Goal: Task Accomplishment & Management: Use online tool/utility

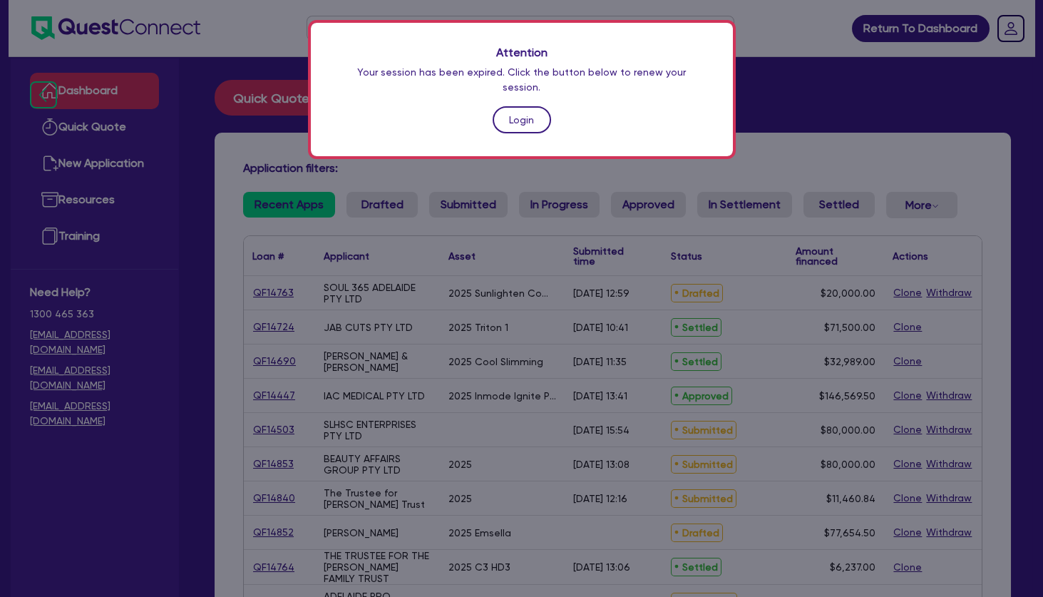
click at [535, 106] on link "Login" at bounding box center [522, 119] width 58 height 27
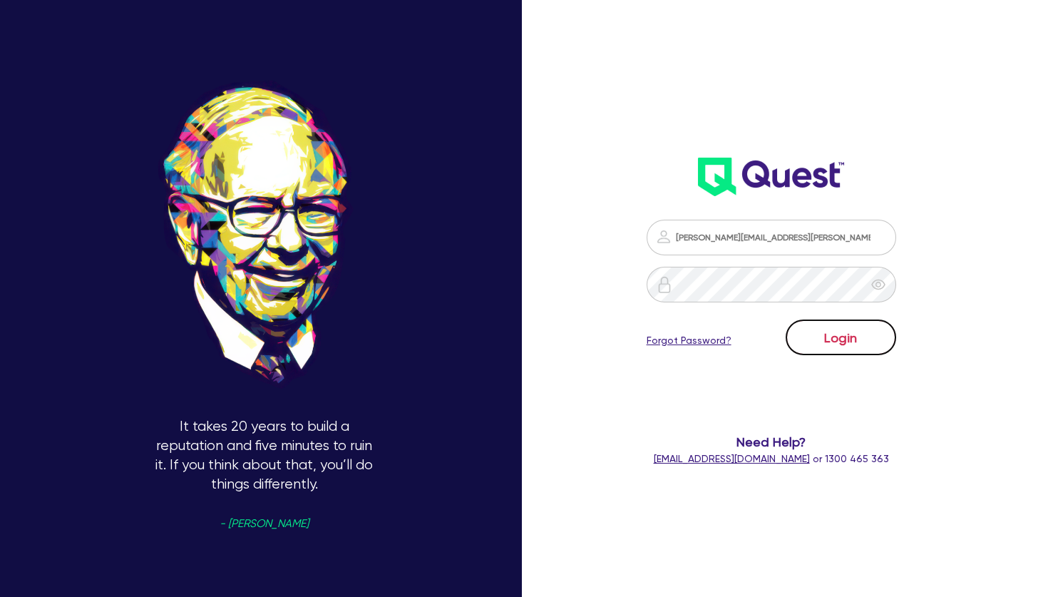
click at [839, 341] on button "Login" at bounding box center [841, 337] width 111 height 36
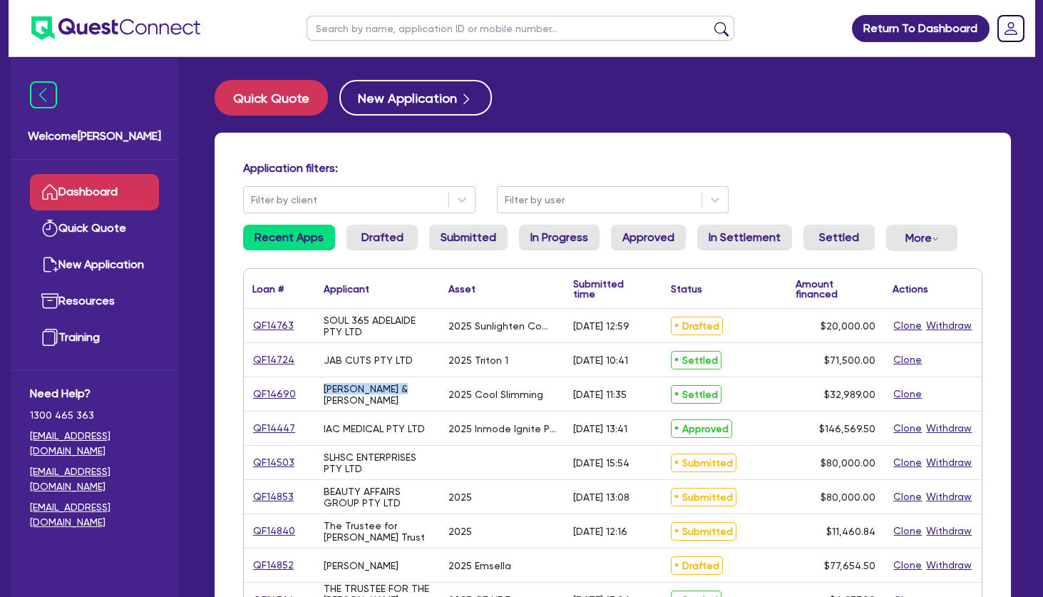
drag, startPoint x: 354, startPoint y: 322, endPoint x: 402, endPoint y: 393, distance: 85.7
click at [402, 393] on div "[PERSON_NAME] & [PERSON_NAME]" at bounding box center [378, 394] width 108 height 23
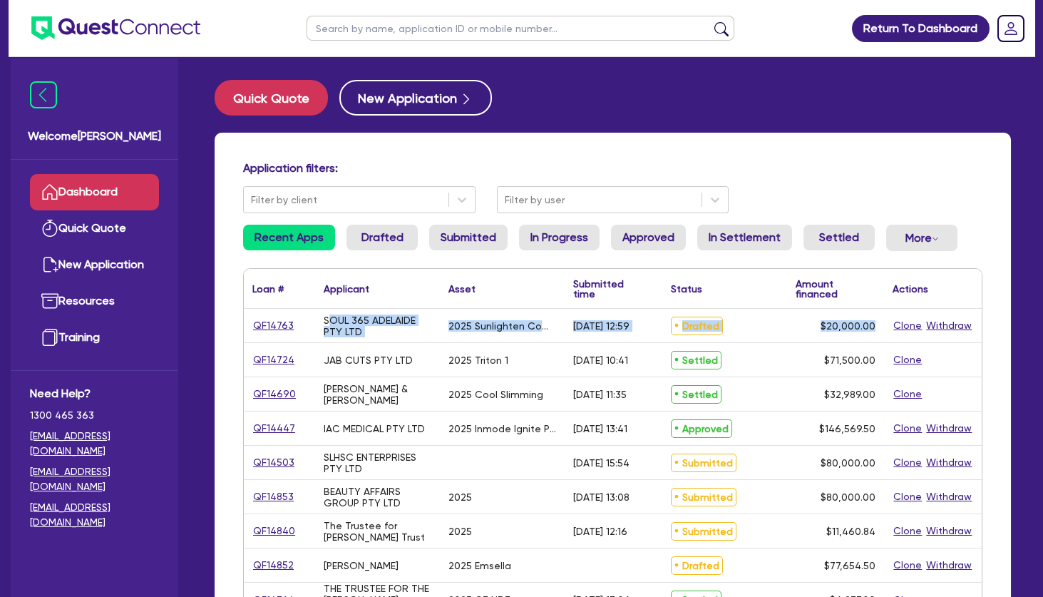
drag, startPoint x: 618, startPoint y: 434, endPoint x: 326, endPoint y: 318, distance: 314.4
click at [326, 318] on div "SOUL 365 ADELAIDE PTY LTD" at bounding box center [378, 325] width 108 height 23
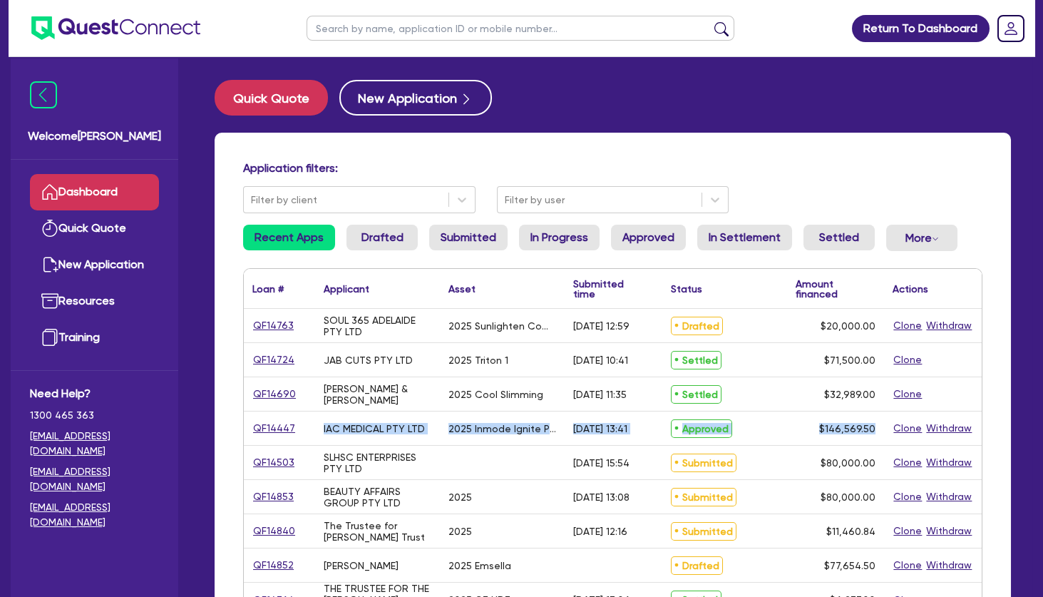
drag, startPoint x: 325, startPoint y: 318, endPoint x: 876, endPoint y: 427, distance: 562.0
click at [876, 427] on div "$146,569.50" at bounding box center [836, 428] width 98 height 34
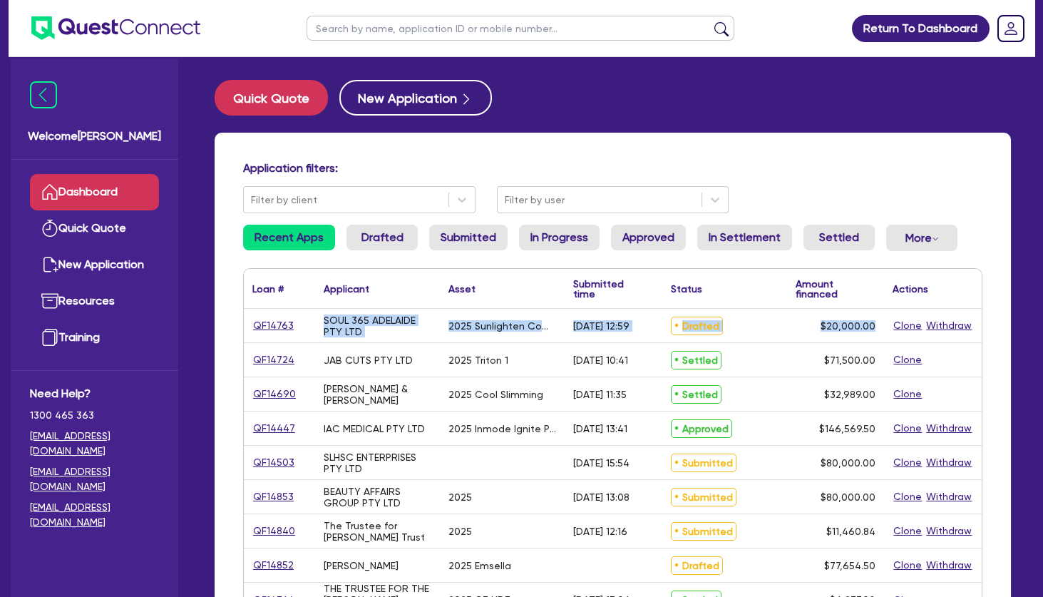
drag, startPoint x: 879, startPoint y: 429, endPoint x: 327, endPoint y: 321, distance: 563.1
click at [331, 325] on div "SOUL 365 ADELAIDE PTY LTD" at bounding box center [378, 325] width 108 height 23
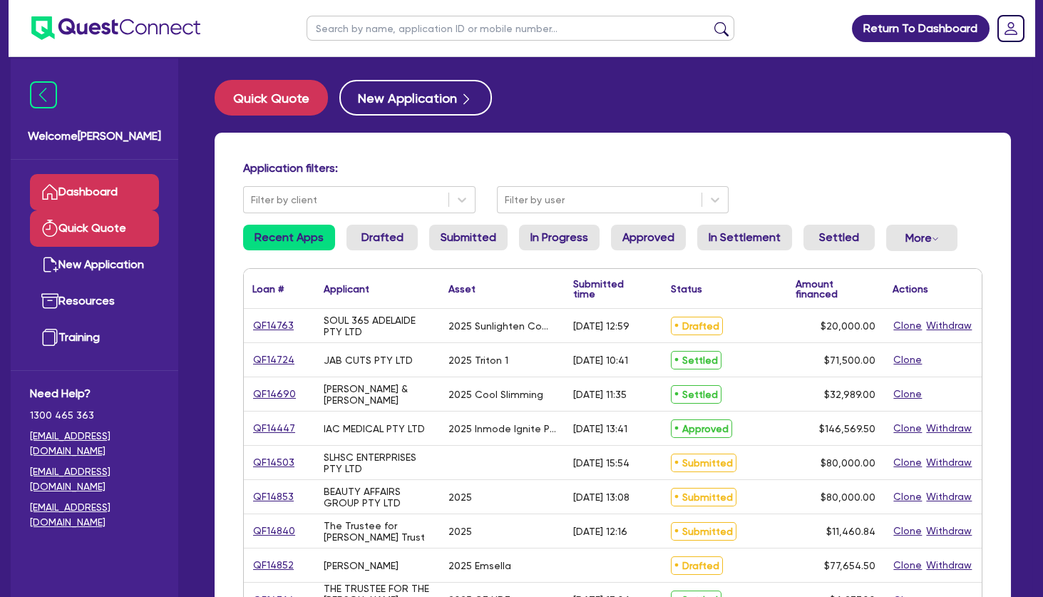
click at [117, 226] on link "Quick Quote" at bounding box center [94, 228] width 129 height 36
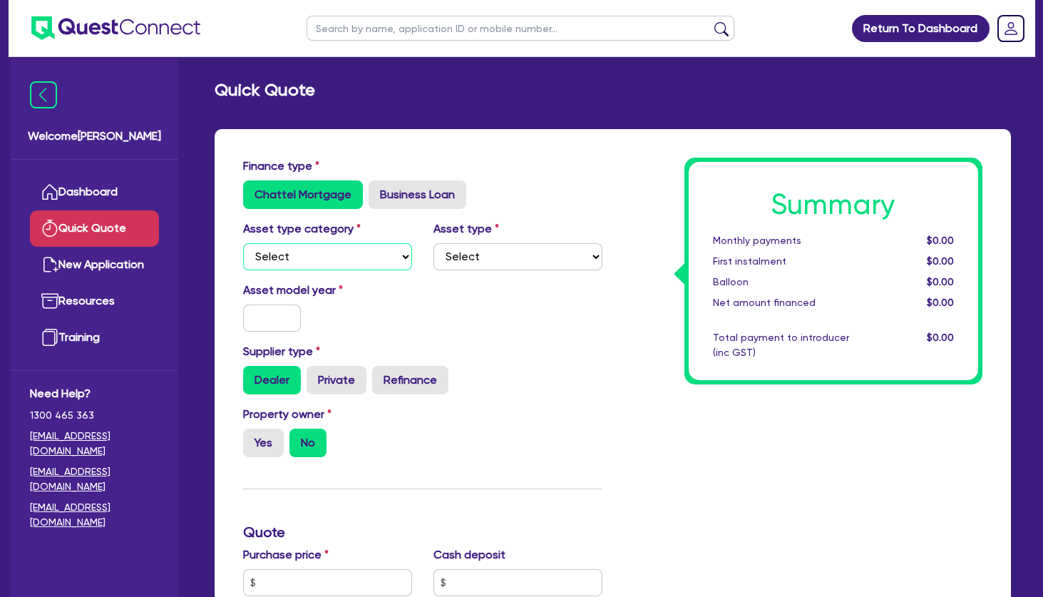
click at [243, 243] on select "Select Cars and light trucks Primary assets Secondary assets Tertiary assets" at bounding box center [327, 256] width 169 height 27
select select "TERTIARY_ASSETS"
click option "Tertiary assets" at bounding box center [0, 0] width 0 height 0
click at [434, 243] on select "Select Beauty equipment IT equipment IT software Watercraft Other" at bounding box center [518, 256] width 169 height 27
select select "BEAUTY_EQUIPMENT"
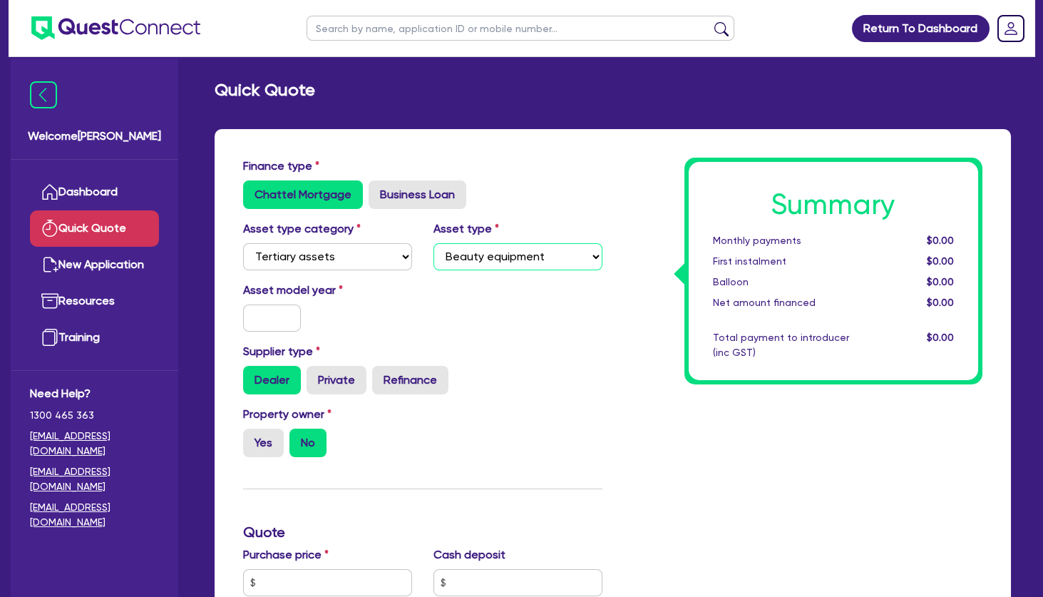
click option "Beauty equipment" at bounding box center [0, 0] width 0 height 0
click at [282, 317] on input "text" at bounding box center [272, 318] width 58 height 27
type input "2025"
click at [475, 292] on div "Asset model year [DATE]" at bounding box center [422, 312] width 381 height 61
click at [262, 440] on label "Yes" at bounding box center [263, 443] width 41 height 29
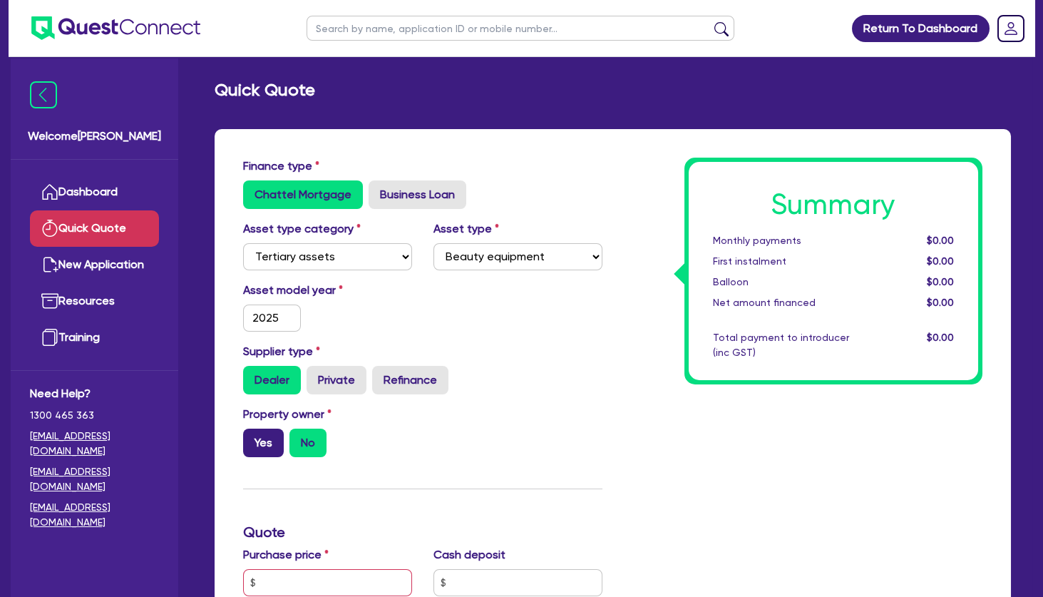
click at [252, 438] on input "Yes" at bounding box center [247, 433] width 9 height 9
radio input "true"
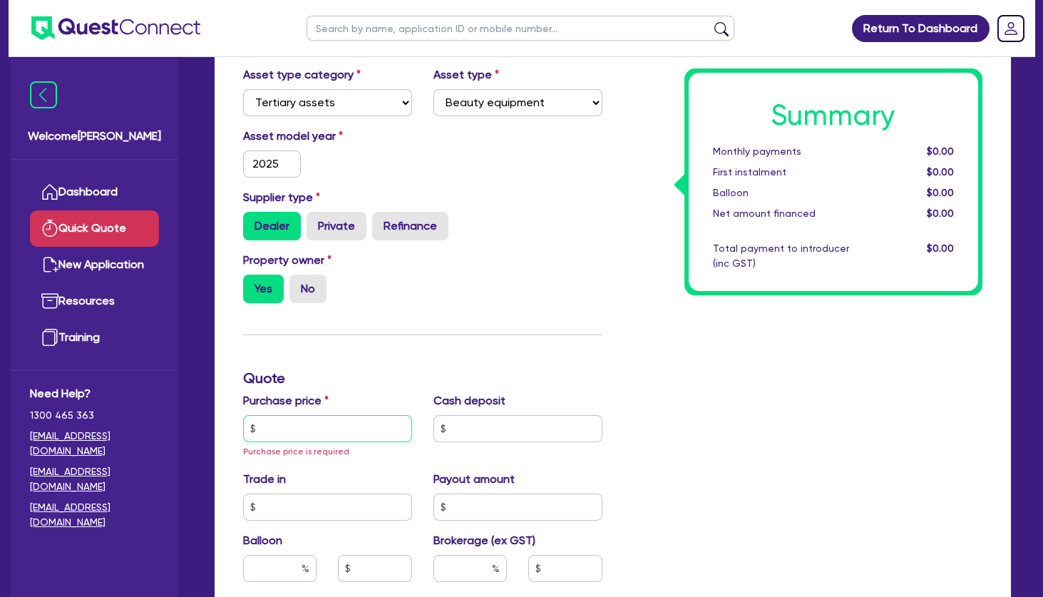
click at [337, 428] on input "text" at bounding box center [327, 428] width 169 height 27
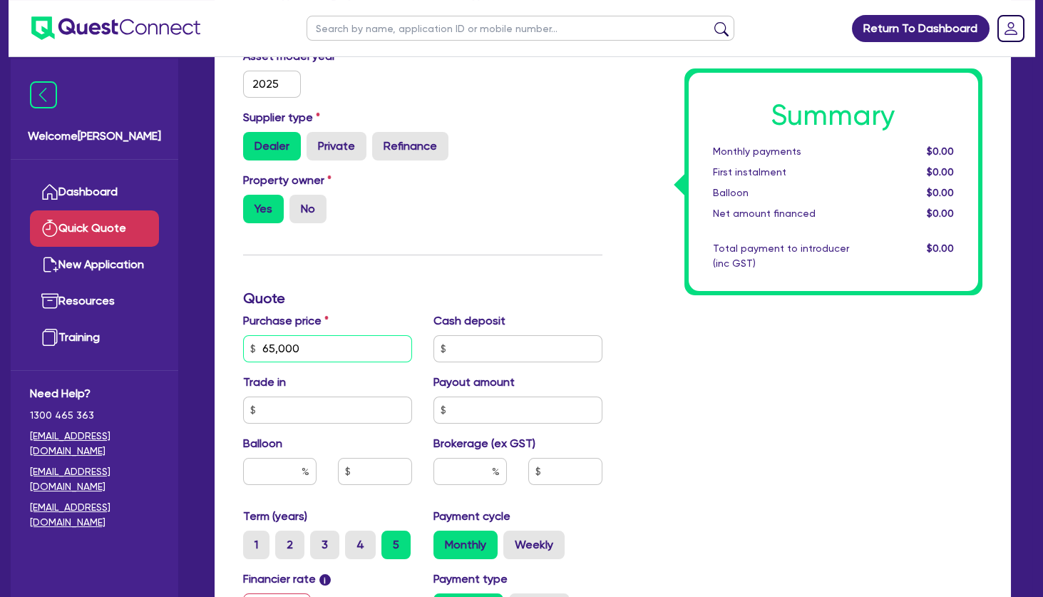
scroll to position [308, 0]
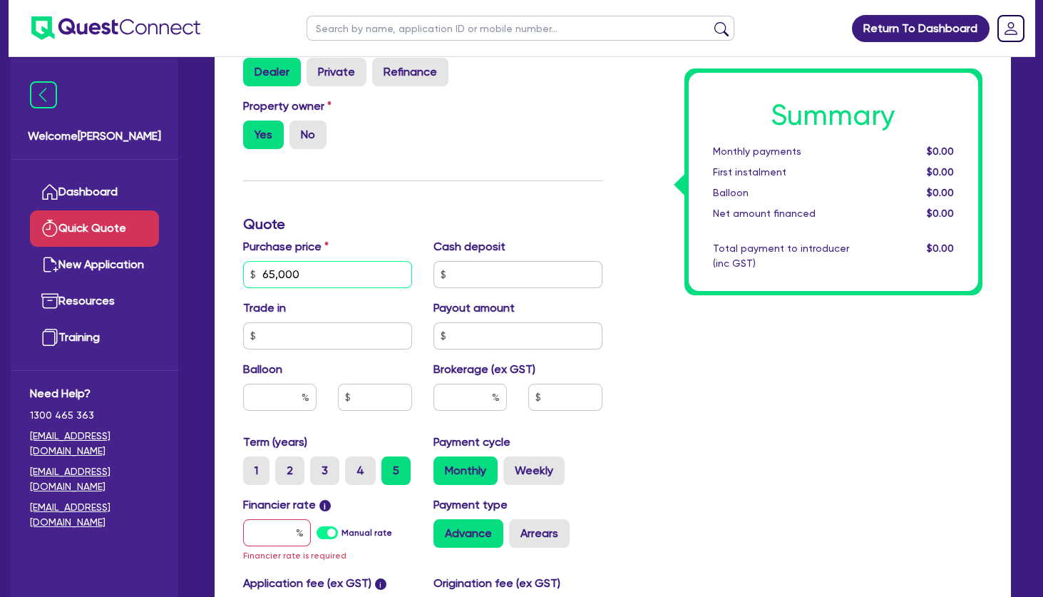
type input "65,000"
click at [284, 526] on input "text" at bounding box center [277, 532] width 68 height 27
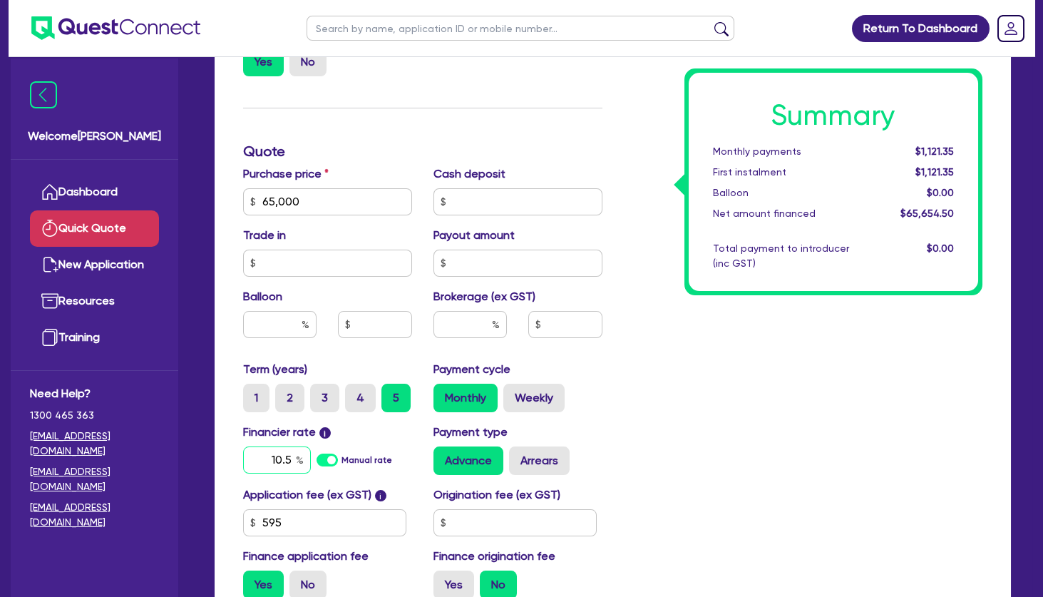
scroll to position [462, 0]
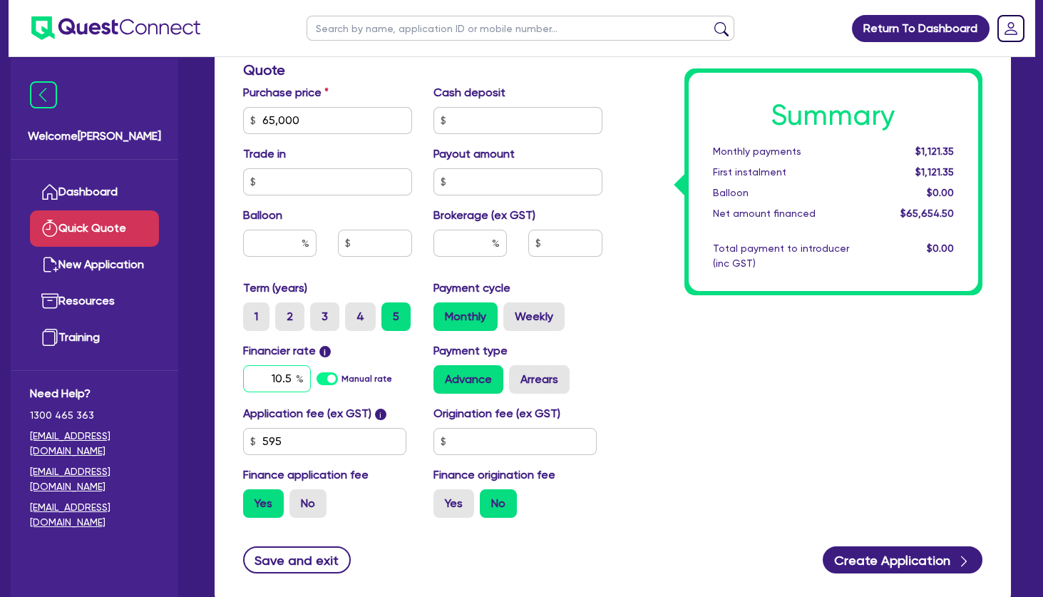
type input "10.5"
drag, startPoint x: 344, startPoint y: 437, endPoint x: 248, endPoint y: 436, distance: 95.6
click at [248, 436] on input "595" at bounding box center [324, 441] width 163 height 27
type input "495"
click at [311, 513] on label "No" at bounding box center [308, 503] width 37 height 29
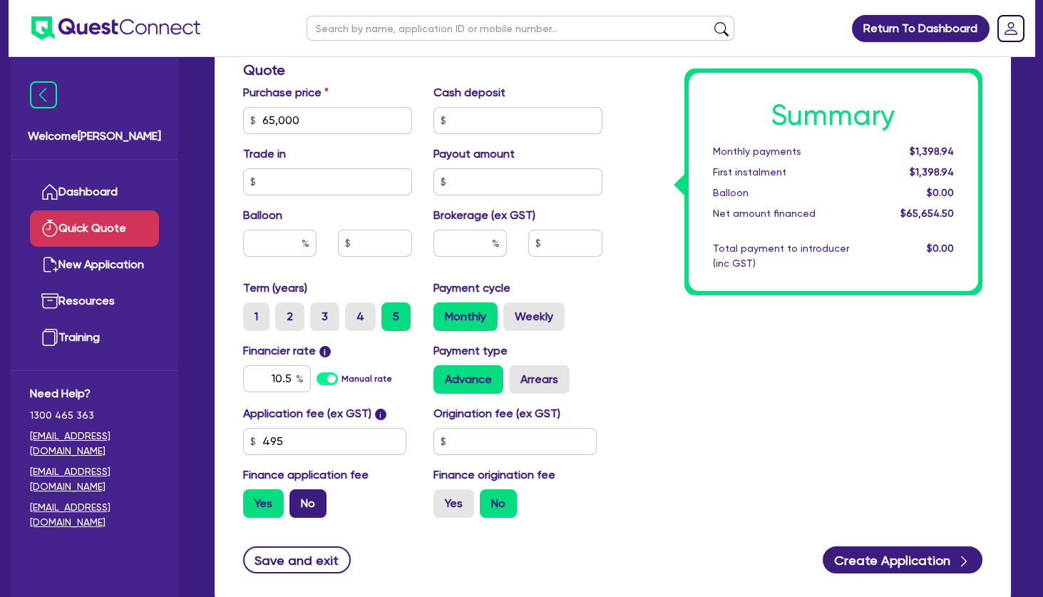
click at [299, 498] on input "No" at bounding box center [294, 493] width 9 height 9
radio input "true"
click at [545, 382] on label "Arrears" at bounding box center [539, 379] width 61 height 29
click at [518, 374] on input "Arrears" at bounding box center [513, 369] width 9 height 9
radio input "true"
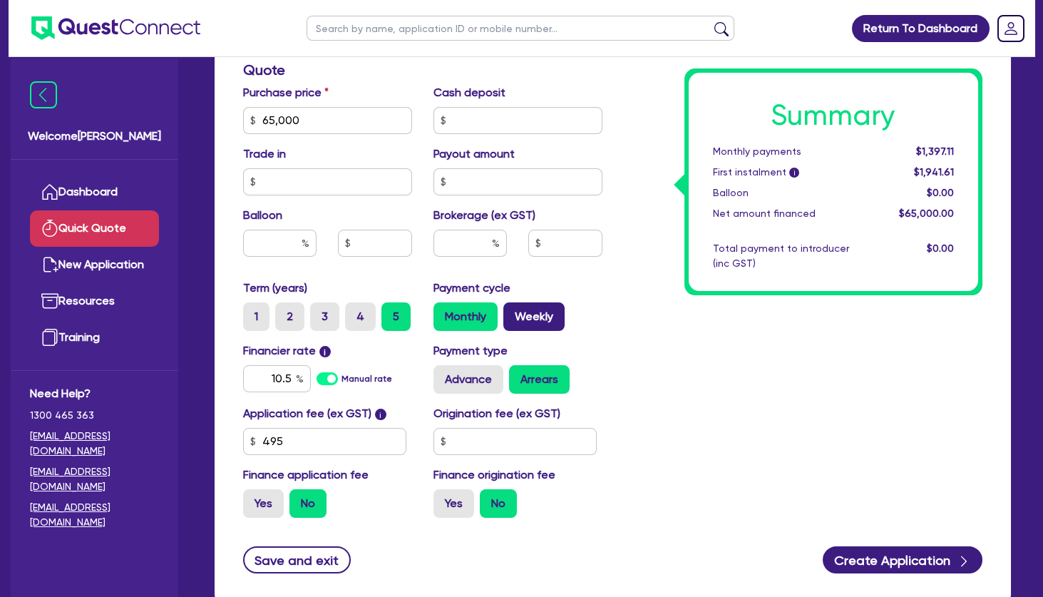
click at [536, 318] on label "Weekly" at bounding box center [533, 316] width 61 height 29
click at [513, 312] on input "Weekly" at bounding box center [507, 306] width 9 height 9
radio input "true"
click at [472, 243] on input "text" at bounding box center [470, 243] width 73 height 27
type input "4"
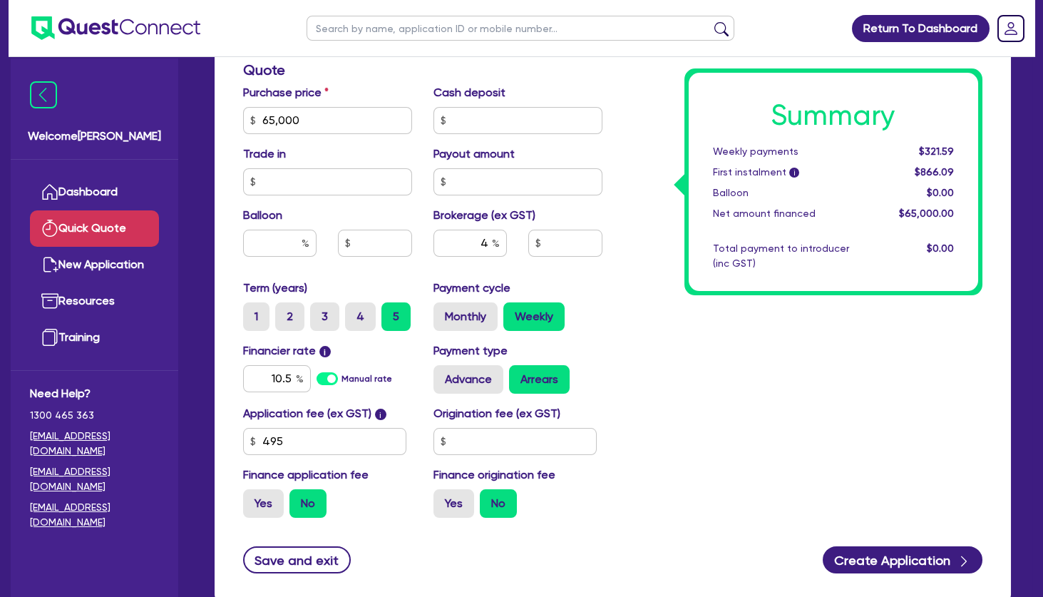
type input "2,600"
click at [682, 324] on div "Summary Weekly payments $321.59 First instalment i $866.09 Balloon $0.00 Net am…" at bounding box center [803, 112] width 381 height 834
drag, startPoint x: 480, startPoint y: 246, endPoint x: 526, endPoint y: 245, distance: 46.4
click at [507, 245] on input "4" at bounding box center [470, 243] width 73 height 27
type input "5"
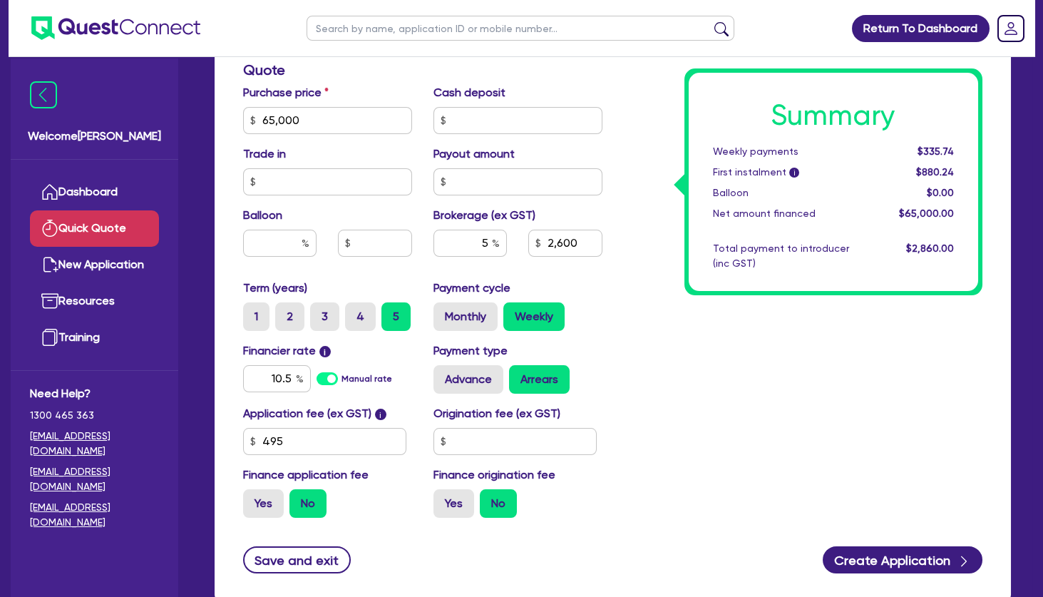
type input "3,250"
click at [696, 331] on div "Summary Weekly payments $335.74 First instalment i $880.24 Balloon $0.00 Net am…" at bounding box center [803, 112] width 381 height 834
click at [480, 320] on label "Monthly" at bounding box center [466, 316] width 64 height 29
click at [443, 312] on input "Monthly" at bounding box center [438, 306] width 9 height 9
radio input "true"
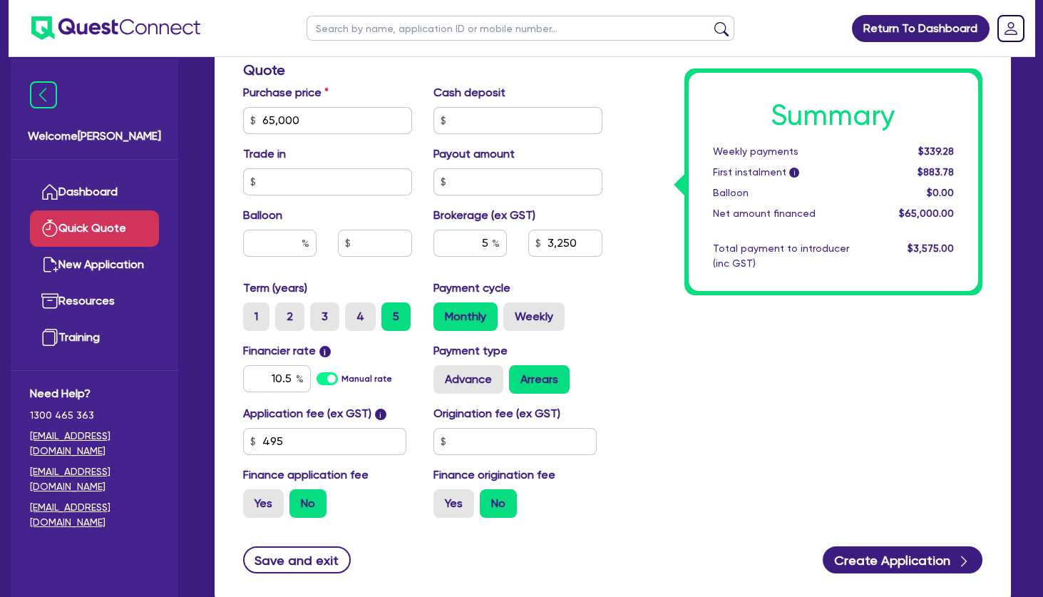
type input "3,250"
click at [645, 322] on div "Summary Monthly payments $1,473.95 First instalment i $2,018.45 Balloon $0.00 N…" at bounding box center [803, 112] width 381 height 834
click at [485, 379] on label "Advance" at bounding box center [469, 379] width 70 height 29
click at [443, 374] on input "Advance" at bounding box center [438, 369] width 9 height 9
radio input "true"
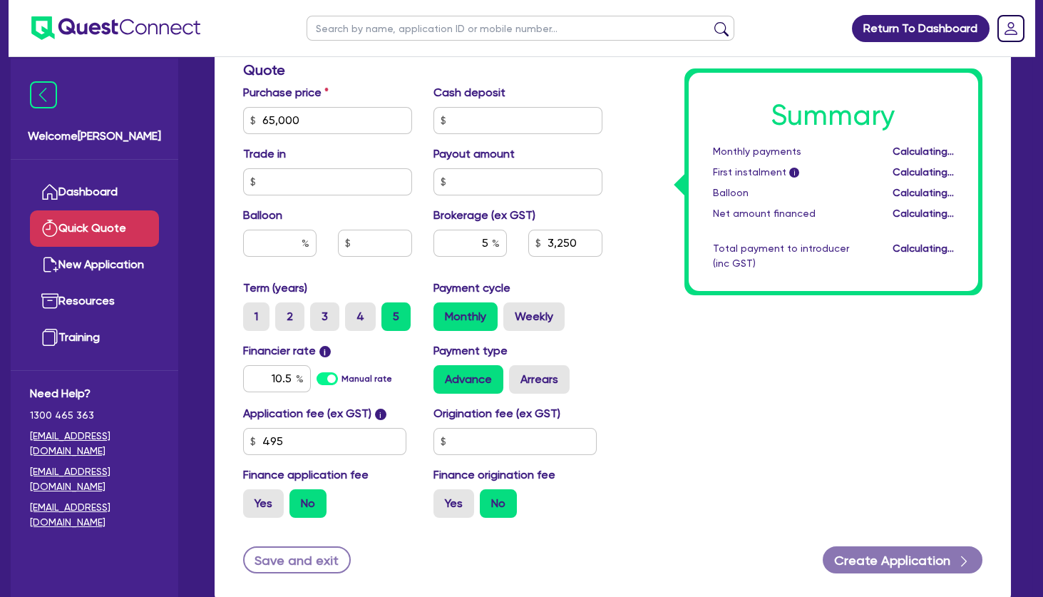
type input "3,250"
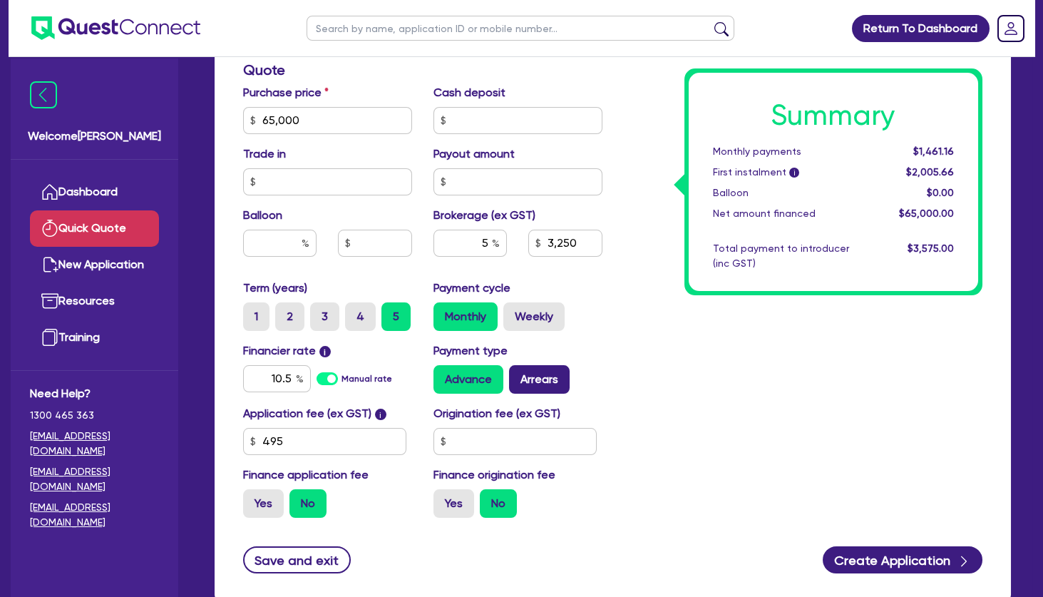
click at [543, 374] on label "Arrears" at bounding box center [539, 379] width 61 height 29
click at [518, 374] on input "Arrears" at bounding box center [513, 369] width 9 height 9
radio input "true"
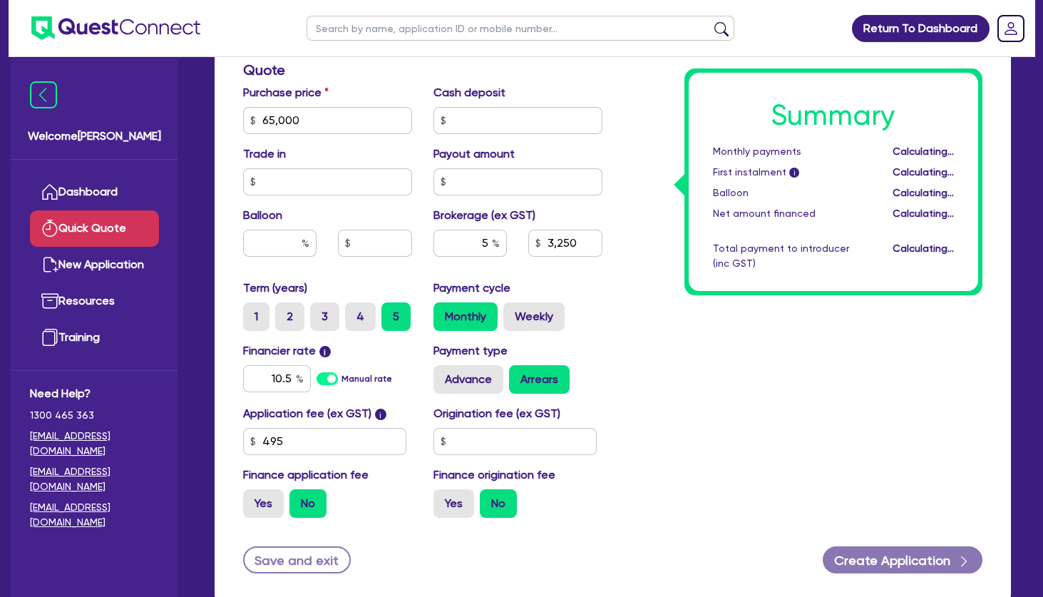
type input "3,250"
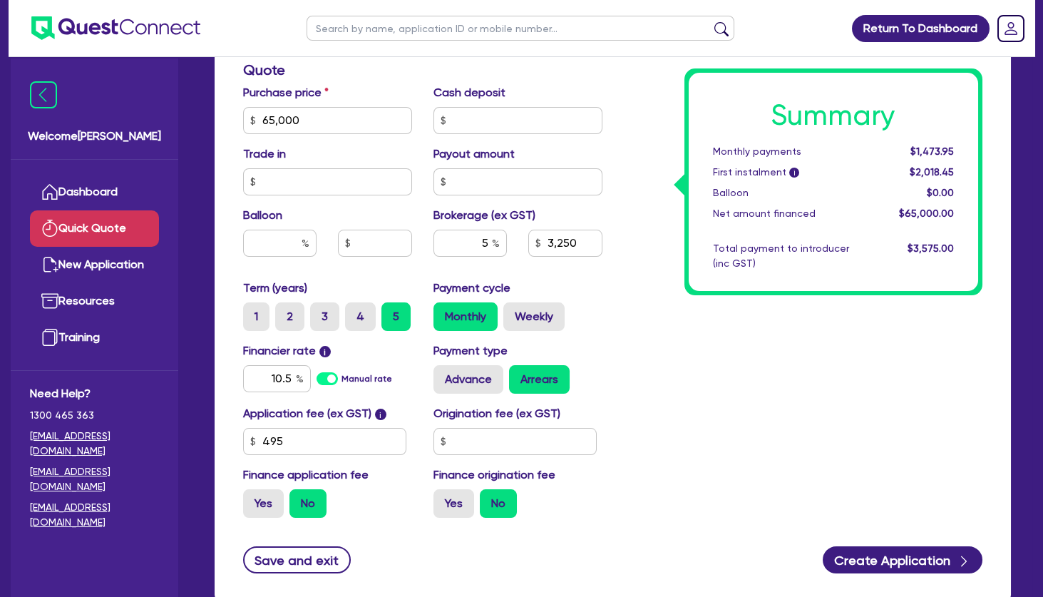
click at [637, 210] on div "Summary Monthly payments $1,473.95 First instalment i $2,018.45 Balloon $0.00 N…" at bounding box center [803, 112] width 381 height 834
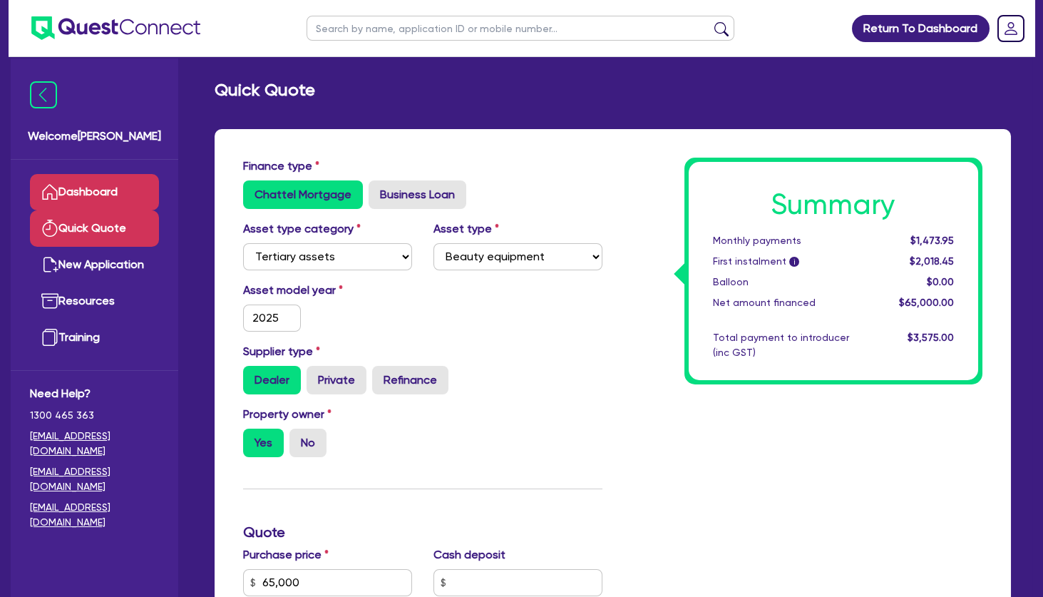
click at [113, 186] on link "Dashboard" at bounding box center [94, 192] width 129 height 36
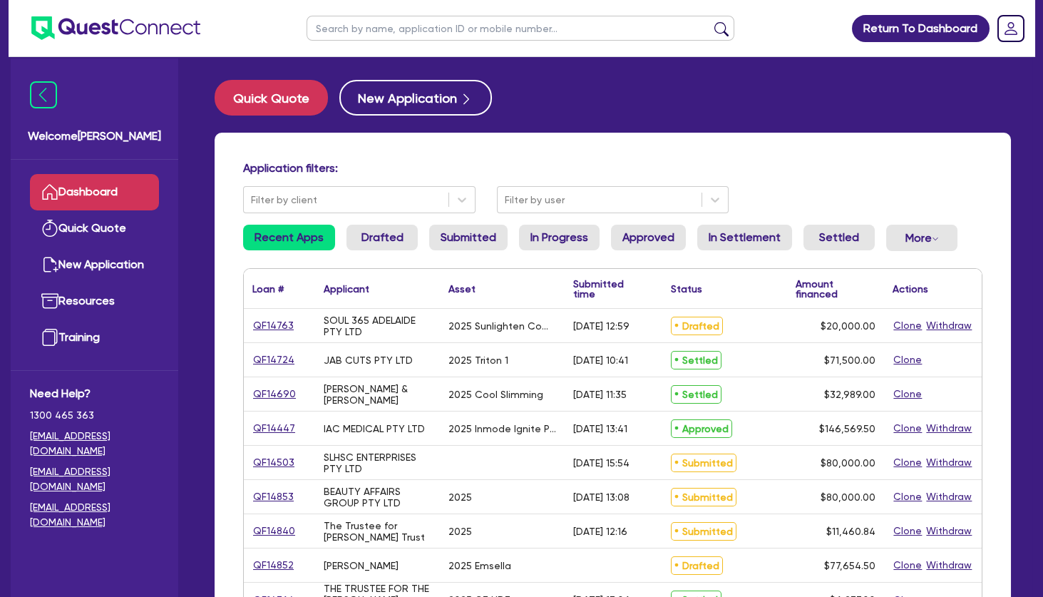
click at [609, 161] on div "Application filters: Filter by client Filter by user Recent Apps Drafted Submit…" at bounding box center [613, 599] width 797 height 933
click at [438, 150] on div "Application filters: Filter by client Filter by user Recent Apps Drafted Submit…" at bounding box center [613, 599] width 797 height 933
click at [600, 143] on div "Application filters: Filter by client Filter by user Recent Apps Drafted Submit…" at bounding box center [613, 599] width 797 height 933
click at [101, 226] on link "Quick Quote" at bounding box center [94, 228] width 129 height 36
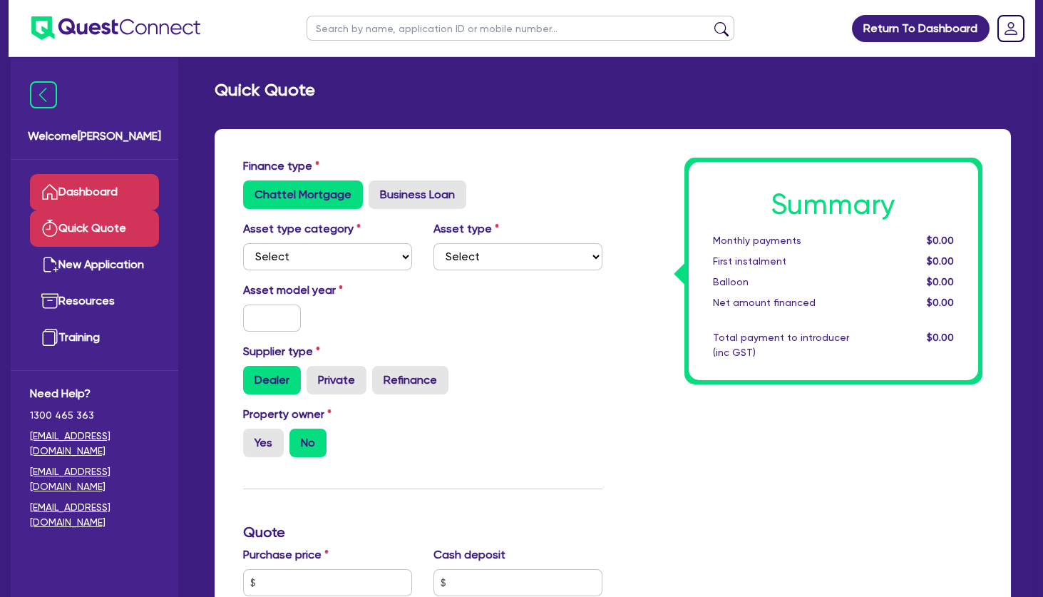
click at [103, 188] on link "Dashboard" at bounding box center [94, 192] width 129 height 36
